Goal: Task Accomplishment & Management: Manage account settings

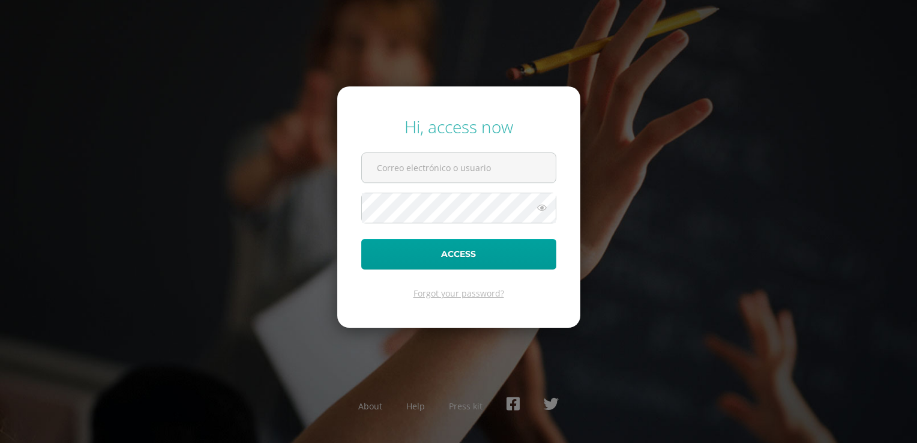
click at [457, 140] on form "Hi, access now Access Forgot your password?" at bounding box center [458, 206] width 243 height 241
click at [459, 152] on span at bounding box center [458, 167] width 195 height 31
click at [469, 164] on input "text" at bounding box center [459, 167] width 194 height 29
type input "[EMAIL_ADDRESS][DOMAIN_NAME]"
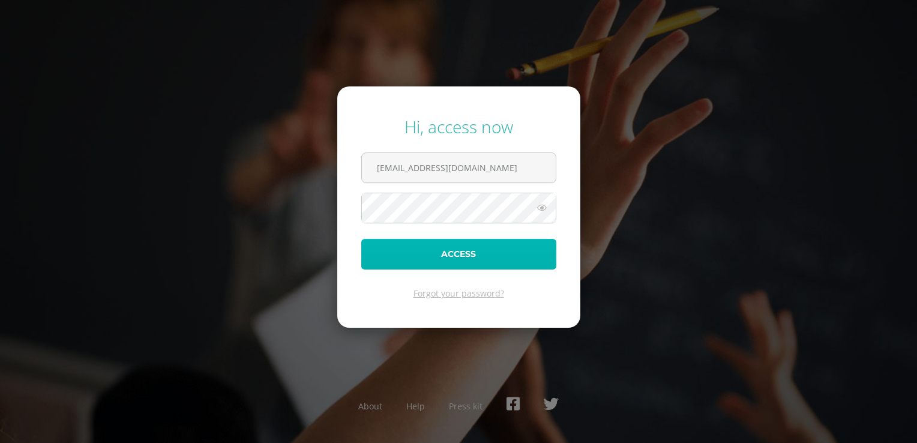
click at [489, 243] on button "Access" at bounding box center [458, 254] width 195 height 31
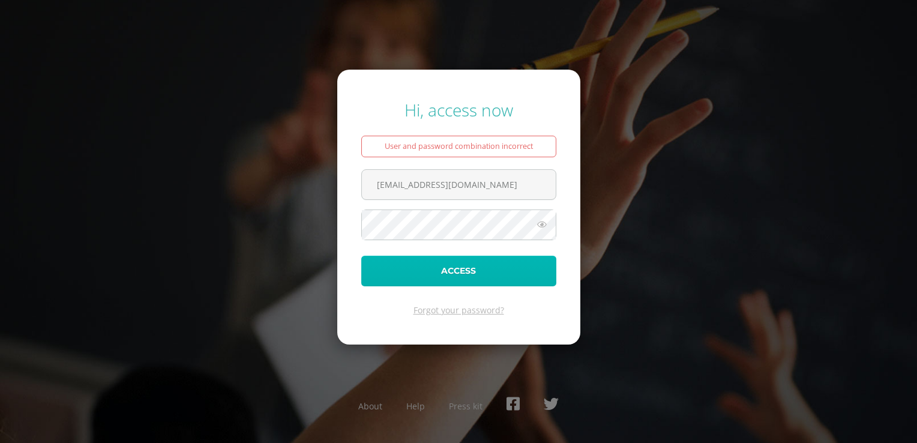
click at [469, 277] on button "Access" at bounding box center [458, 271] width 195 height 31
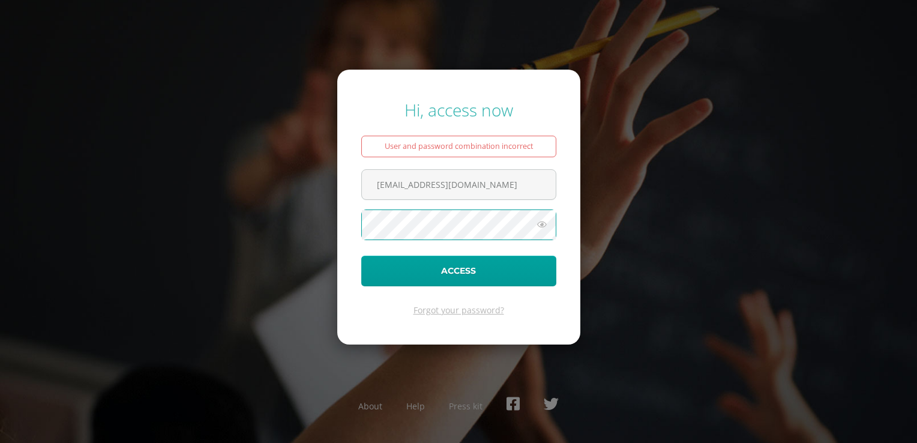
click at [537, 220] on icon at bounding box center [542, 224] width 16 height 14
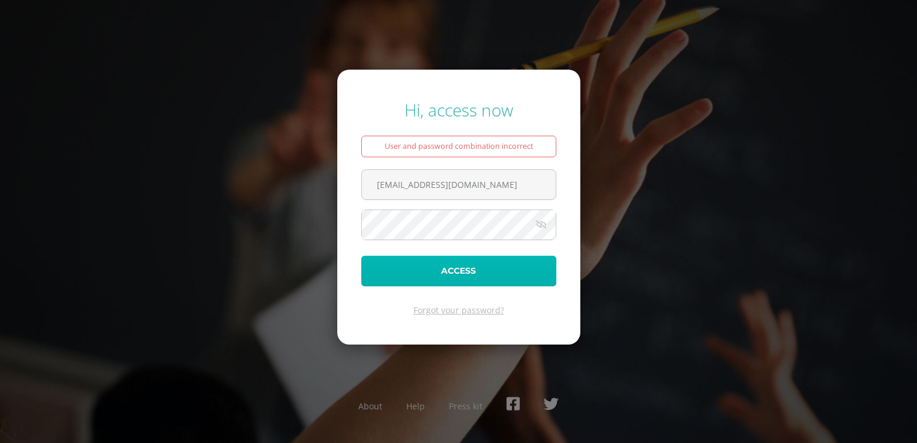
click at [472, 264] on button "Access" at bounding box center [458, 271] width 195 height 31
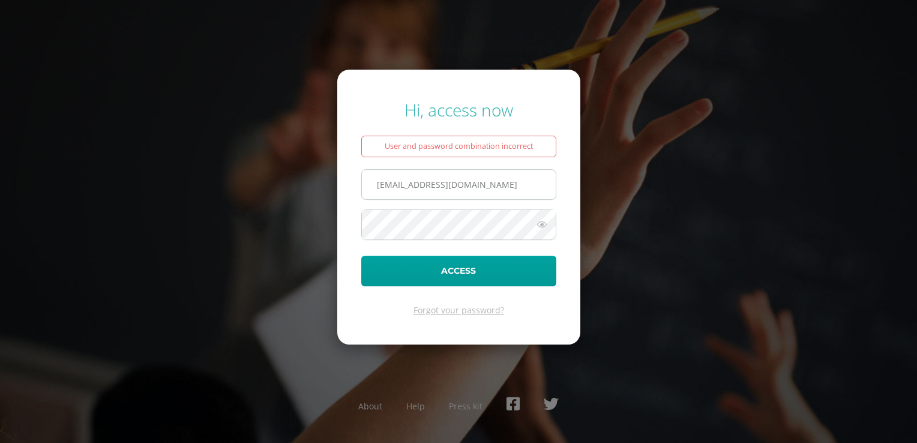
click at [447, 187] on input "[EMAIL_ADDRESS][DOMAIN_NAME]" at bounding box center [459, 184] width 194 height 29
click at [361, 256] on button "Access" at bounding box center [458, 271] width 195 height 31
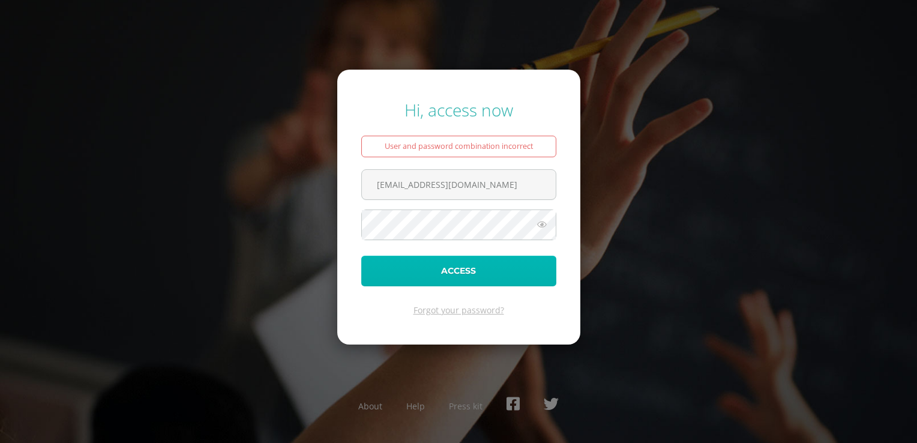
click at [481, 275] on button "Access" at bounding box center [458, 271] width 195 height 31
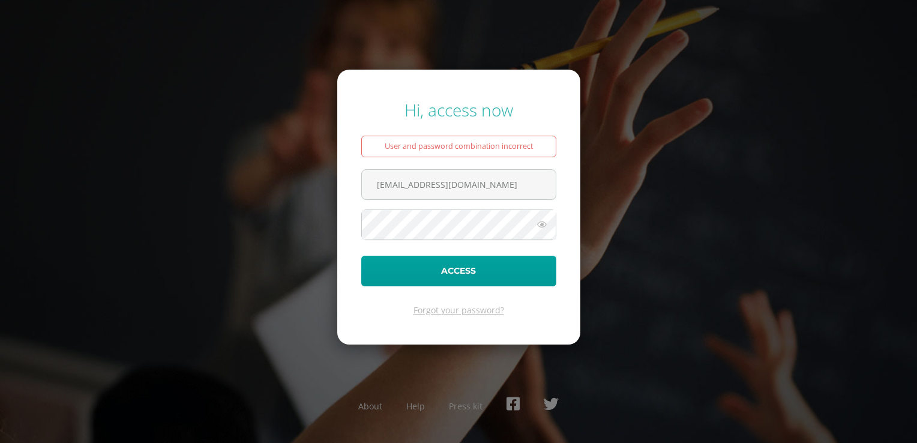
type input "[EMAIL_ADDRESS][DOMAIN_NAME]"
click at [484, 179] on input "[EMAIL_ADDRESS][DOMAIN_NAME]" at bounding box center [459, 184] width 194 height 29
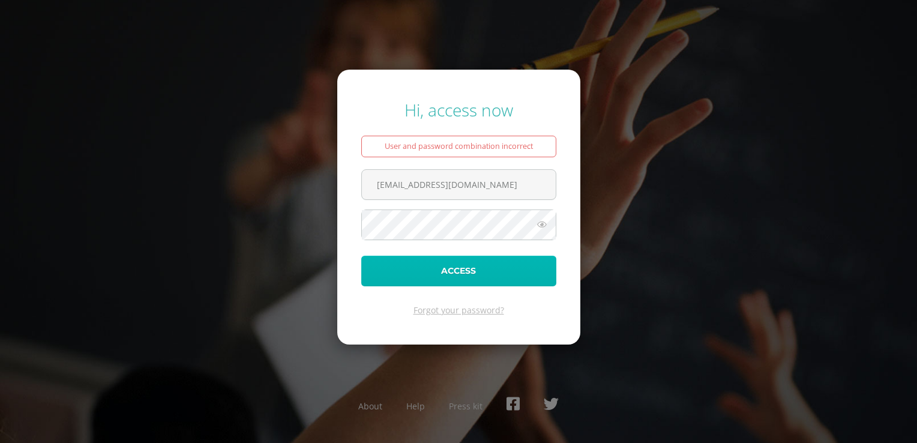
click at [514, 263] on button "Access" at bounding box center [458, 271] width 195 height 31
